Goal: Task Accomplishment & Management: Use online tool/utility

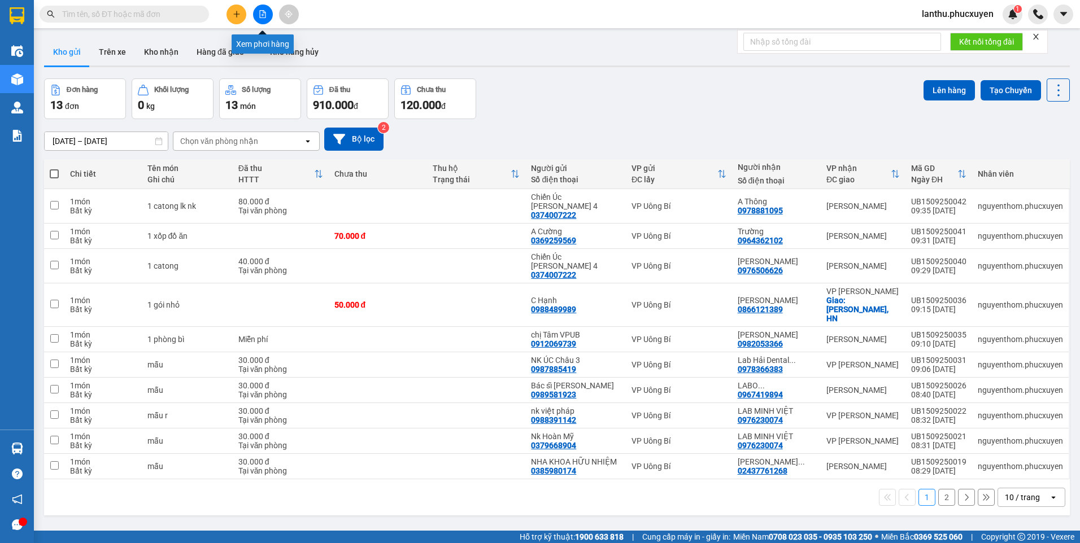
click at [261, 16] on icon "file-add" at bounding box center [263, 14] width 8 height 8
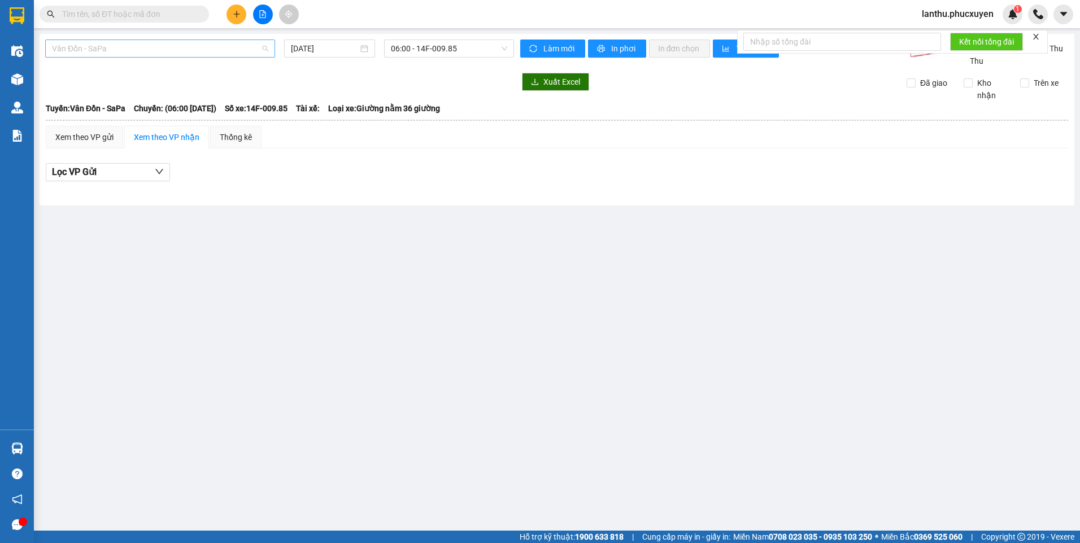
click at [267, 50] on span "Vân Đồn - SaPa" at bounding box center [160, 48] width 216 height 17
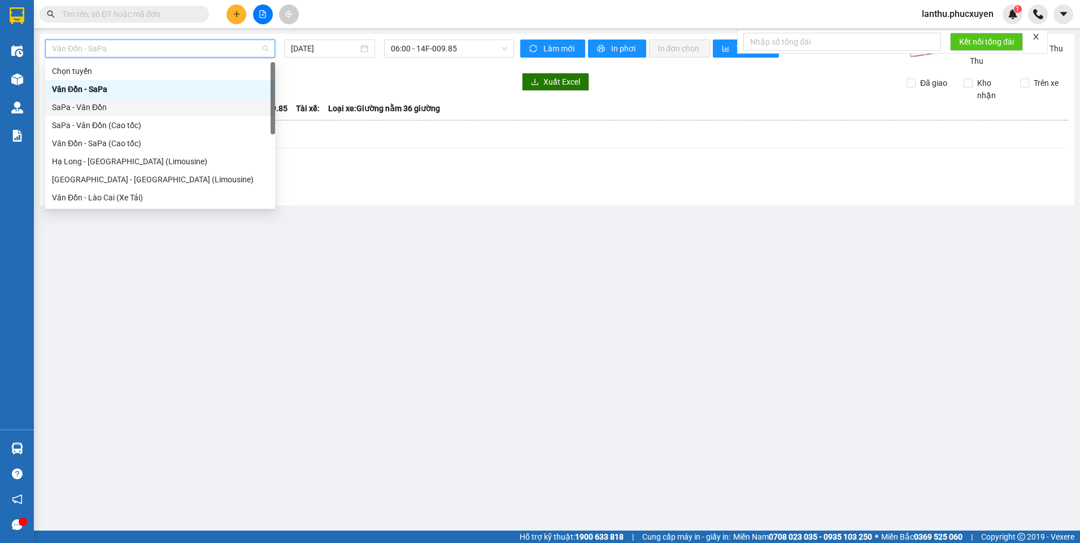
click at [112, 111] on div "SaPa - Vân Đồn" at bounding box center [160, 107] width 216 height 12
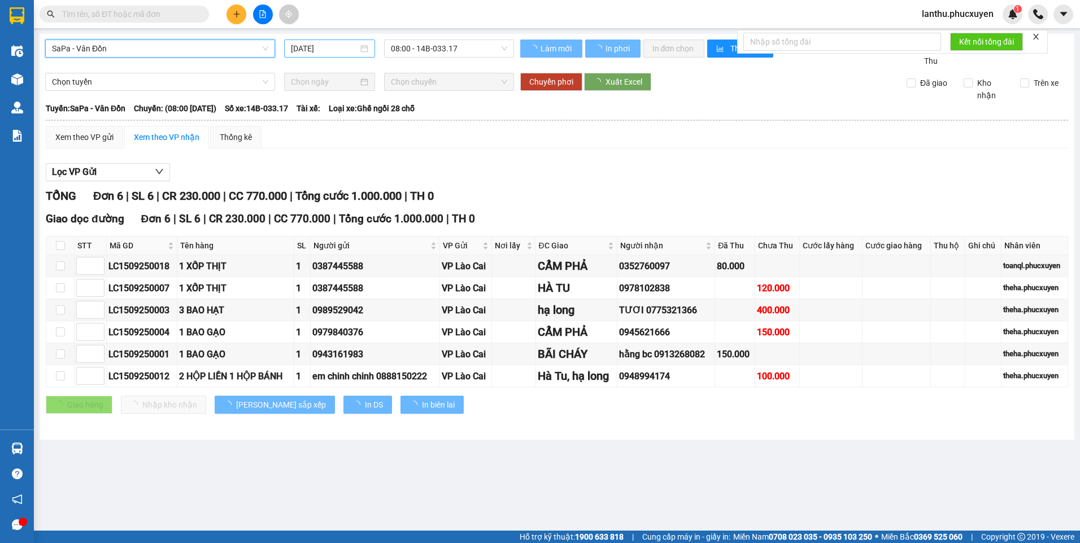
click at [366, 50] on div "15/09/2025" at bounding box center [329, 48] width 77 height 12
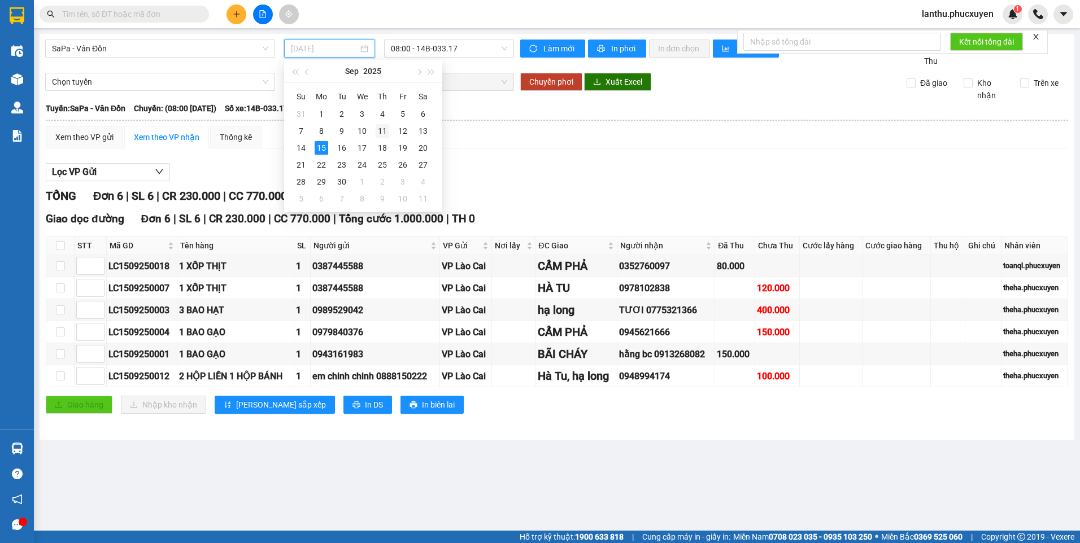
click at [382, 133] on div "11" at bounding box center [383, 131] width 14 height 14
type input "11/09/2025"
